Goal: Use online tool/utility: Utilize a website feature to perform a specific function

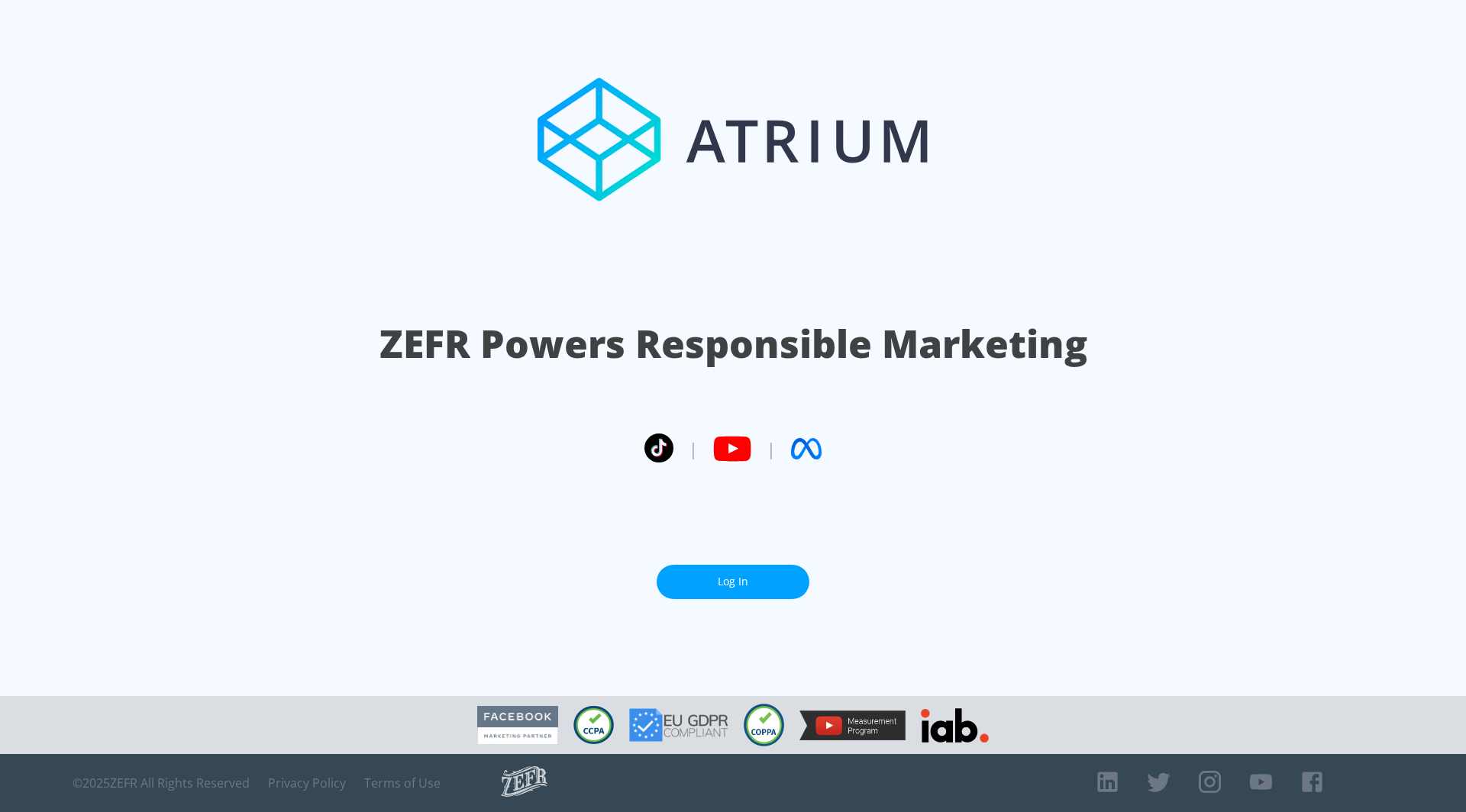
click at [750, 569] on link "Log In" at bounding box center [733, 582] width 153 height 35
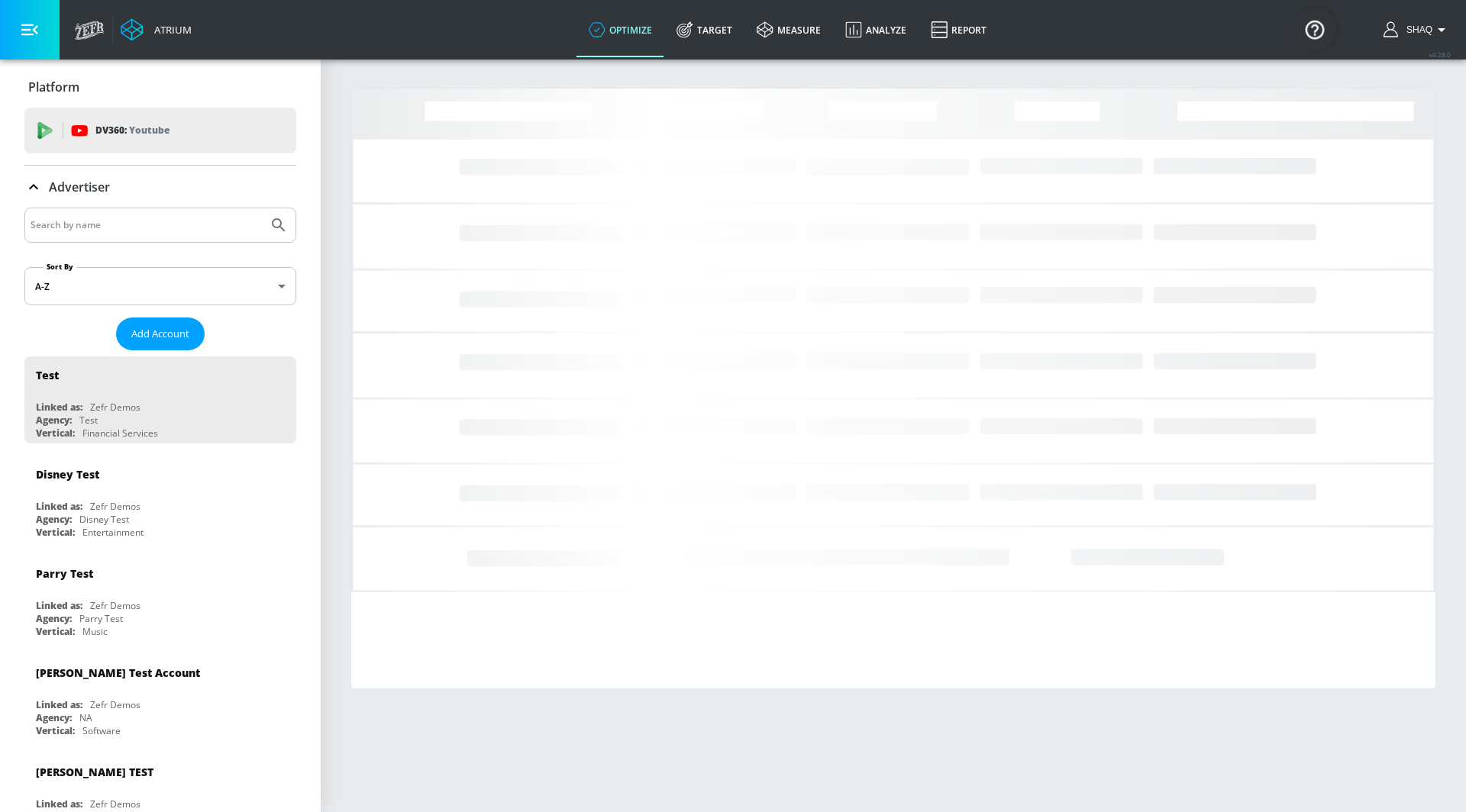
click at [218, 219] on input "Search by name" at bounding box center [146, 225] width 232 height 20
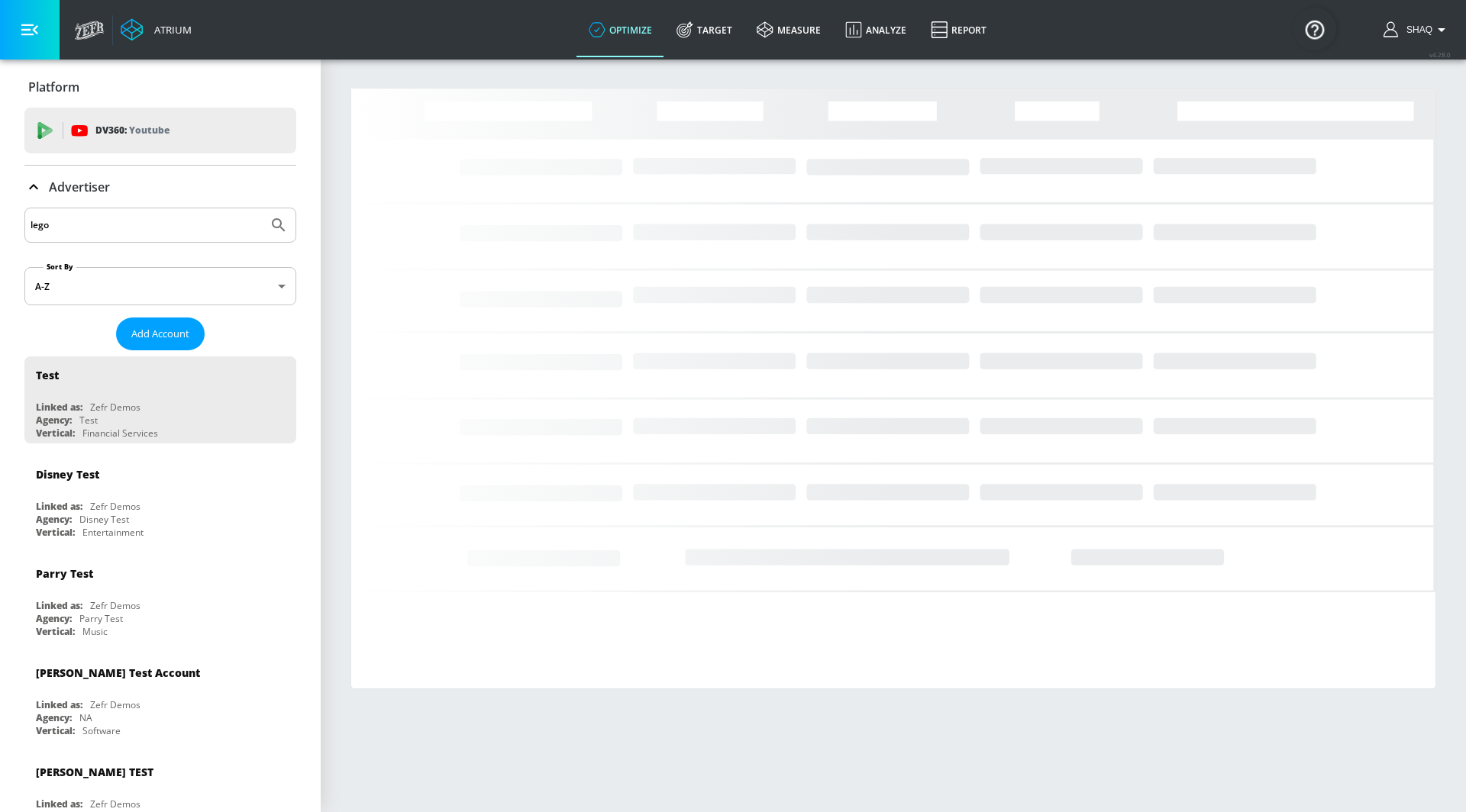
type input "lego"
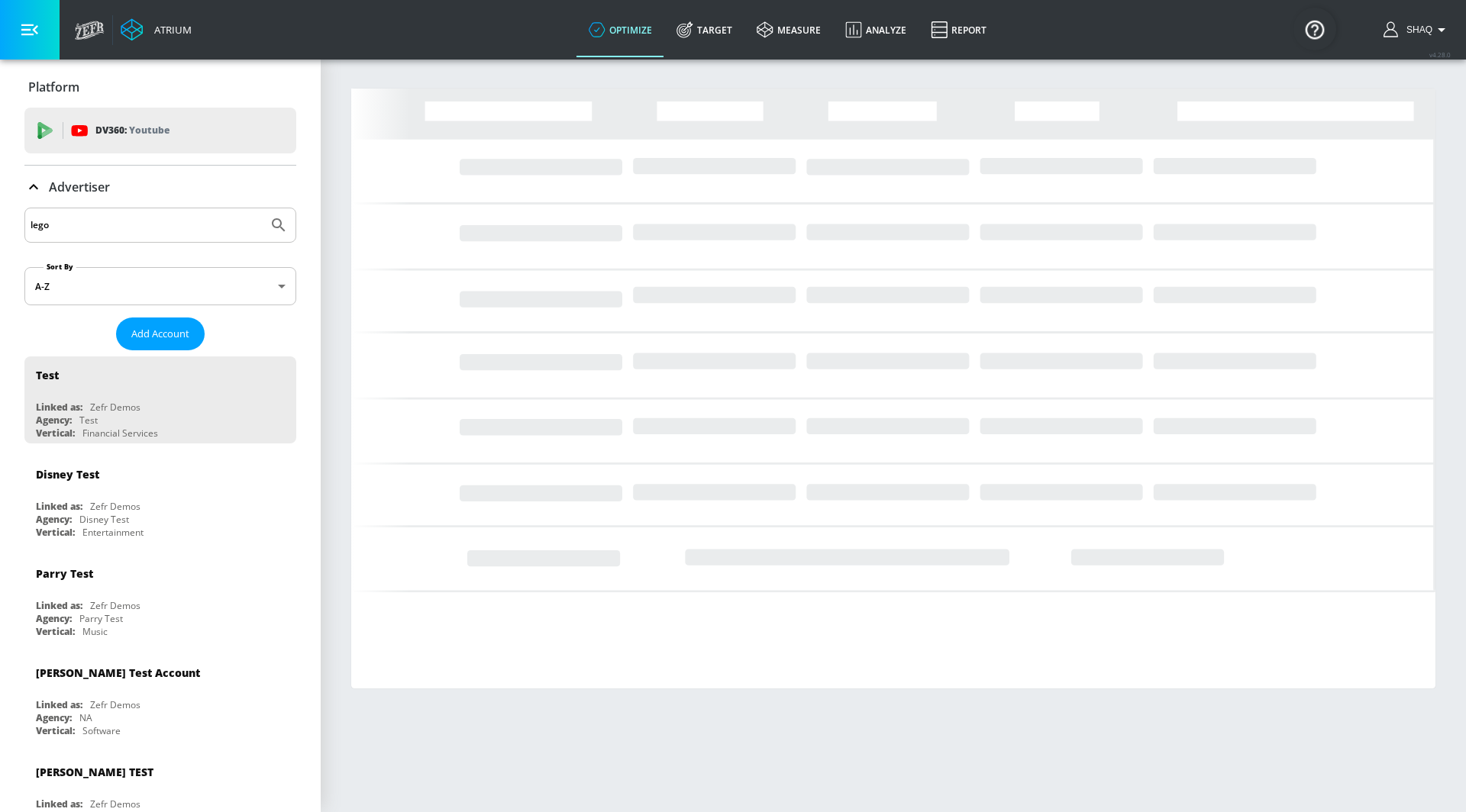
click at [262, 209] on button "Submit Search" at bounding box center [278, 225] width 34 height 34
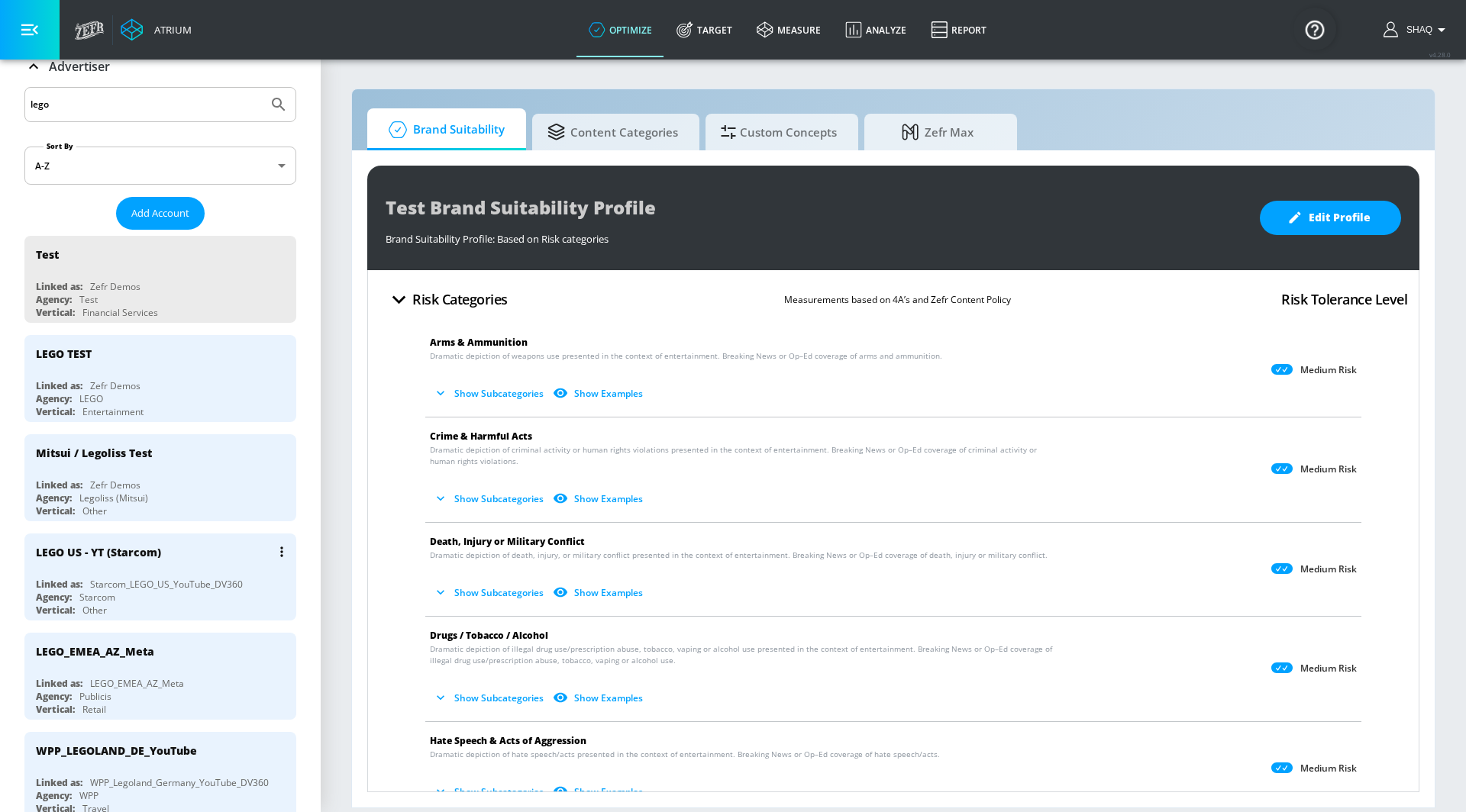
scroll to position [158, 0]
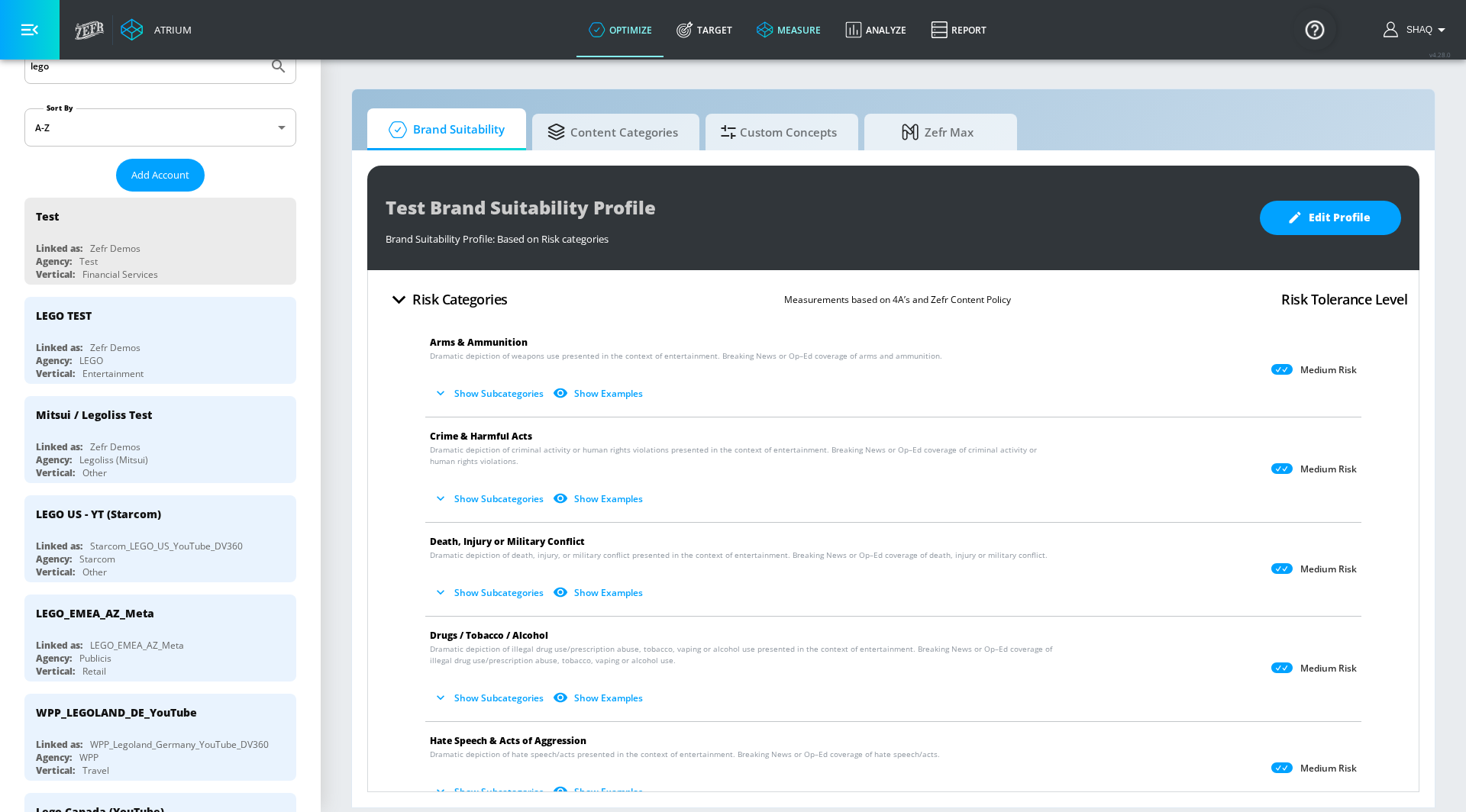
click at [767, 45] on link "measure" at bounding box center [788, 30] width 89 height 55
